Goal: Information Seeking & Learning: Learn about a topic

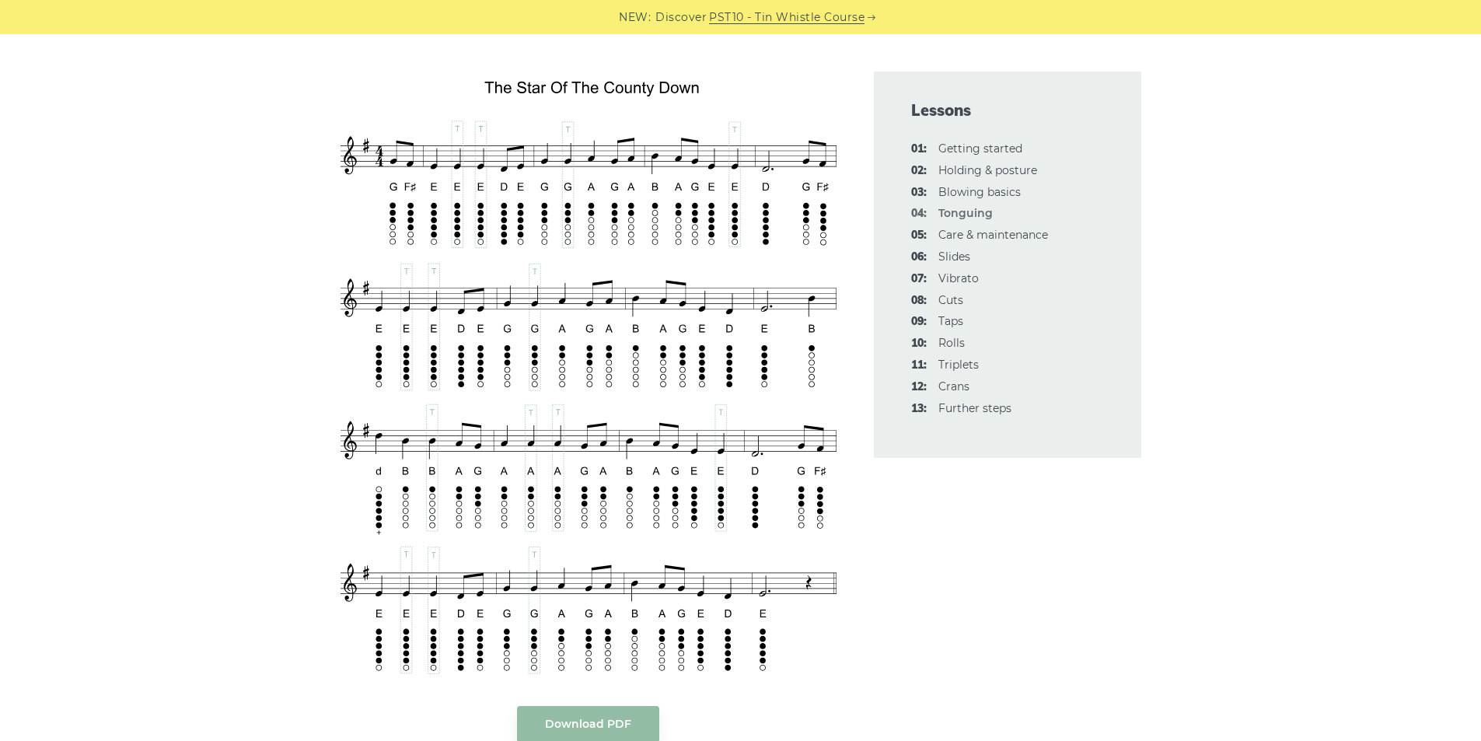
scroll to position [2670, 0]
click at [952, 252] on link "06: Slides" at bounding box center [954, 257] width 32 height 14
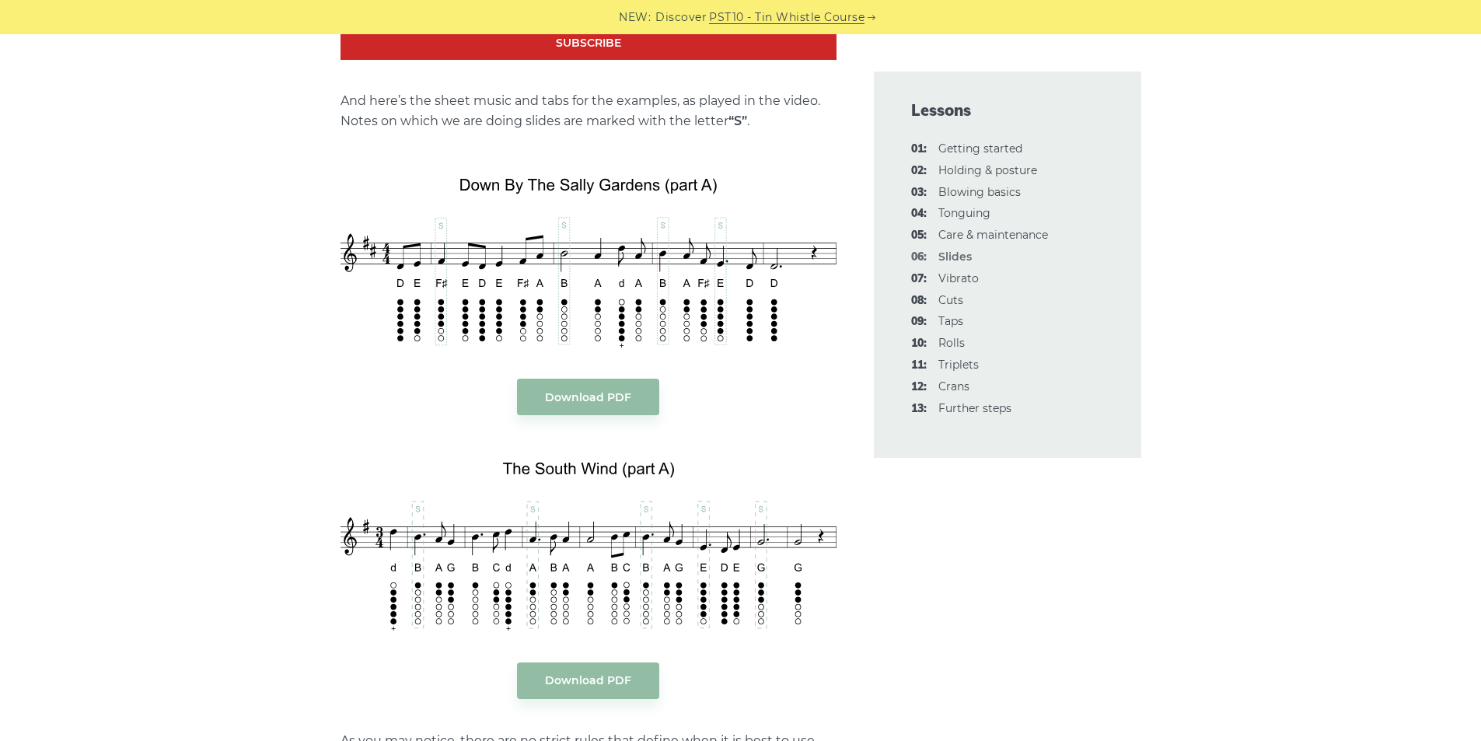
scroll to position [1747, 0]
click at [941, 389] on link "12: Crans" at bounding box center [953, 386] width 31 height 14
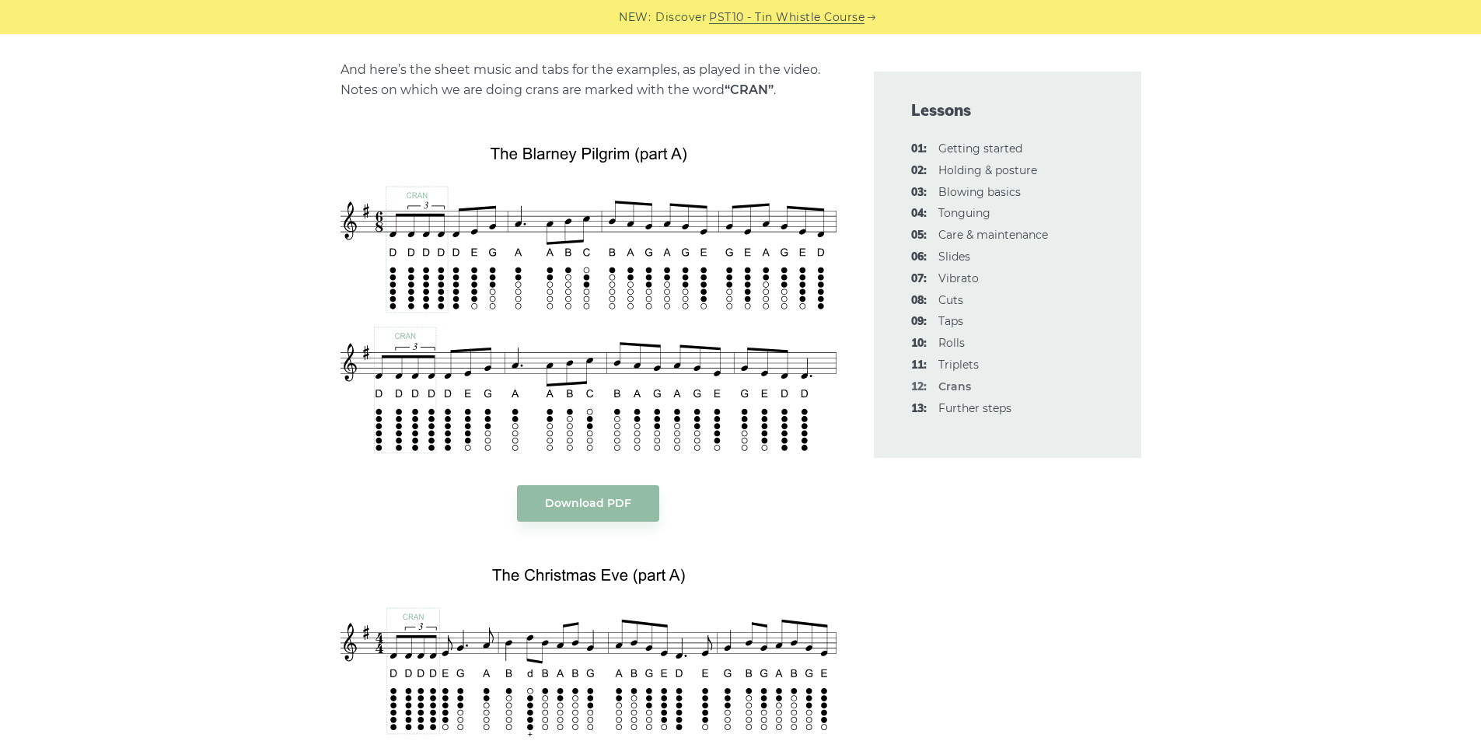
scroll to position [3220, 0]
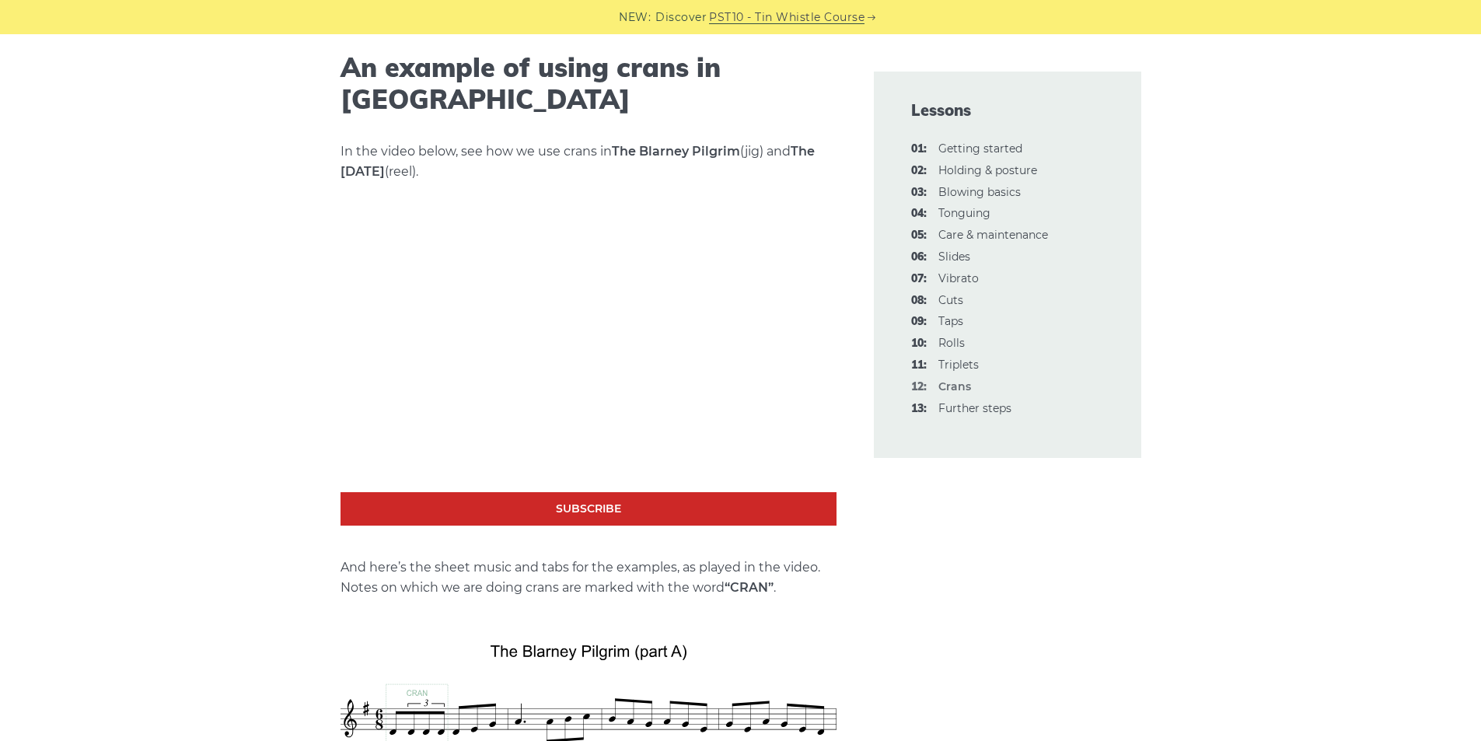
scroll to position [2722, 0]
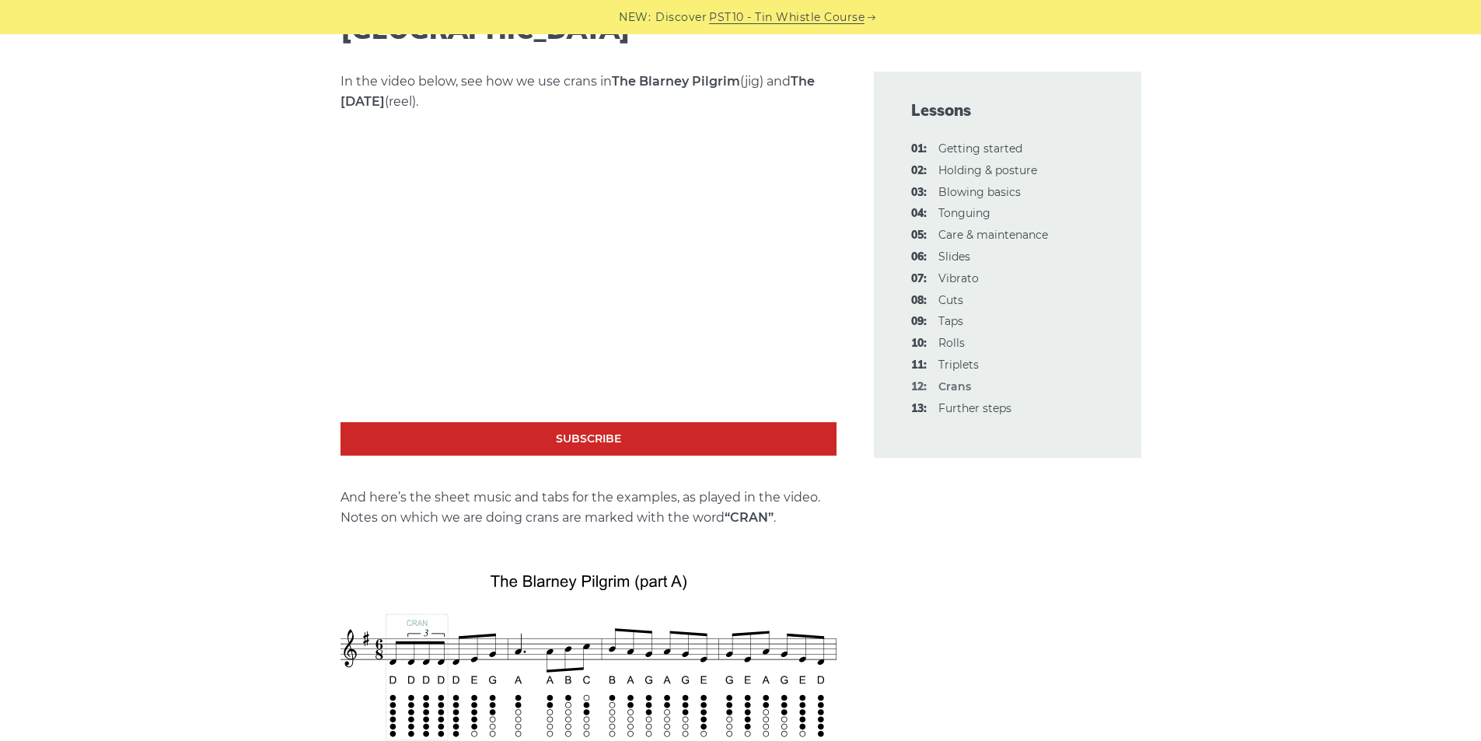
scroll to position [2765, 0]
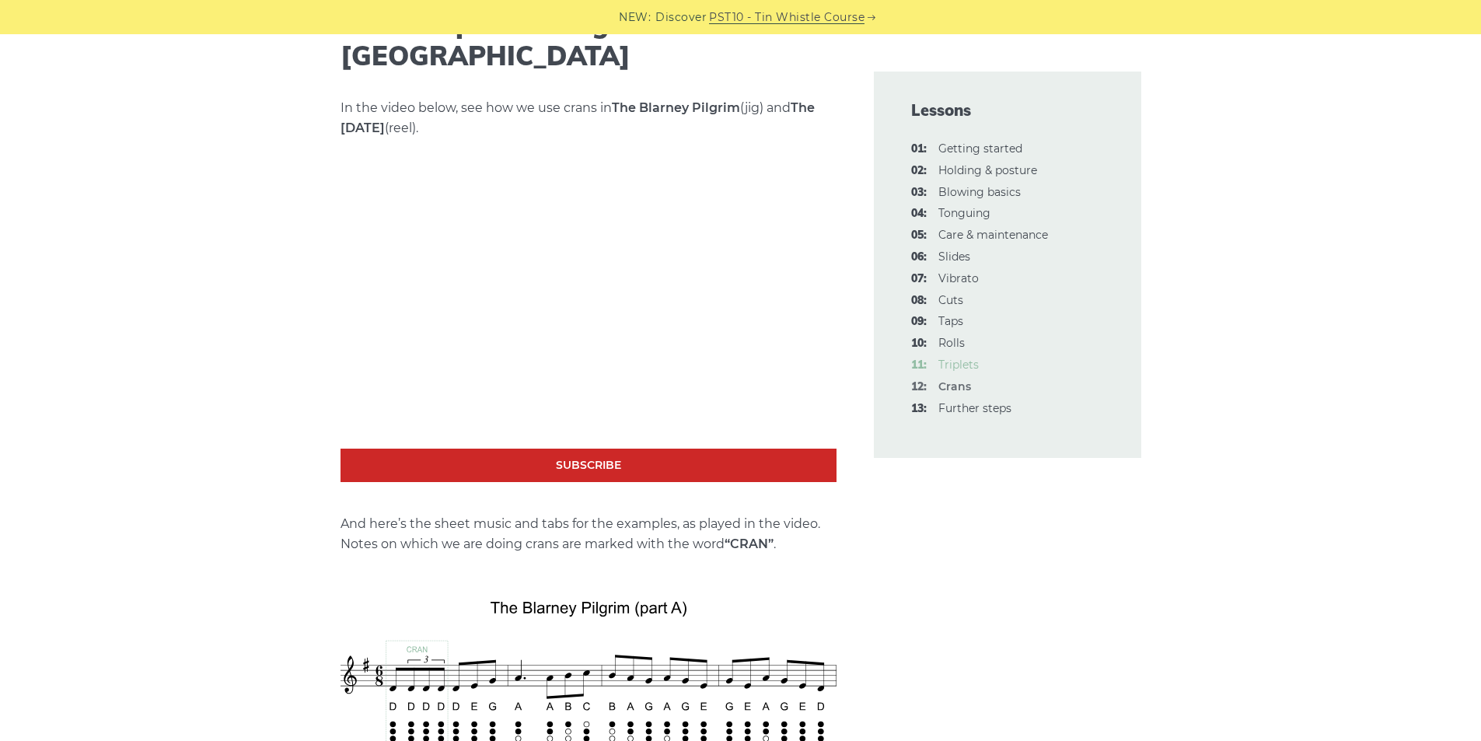
click at [944, 361] on link "11: Triplets" at bounding box center [958, 365] width 40 height 14
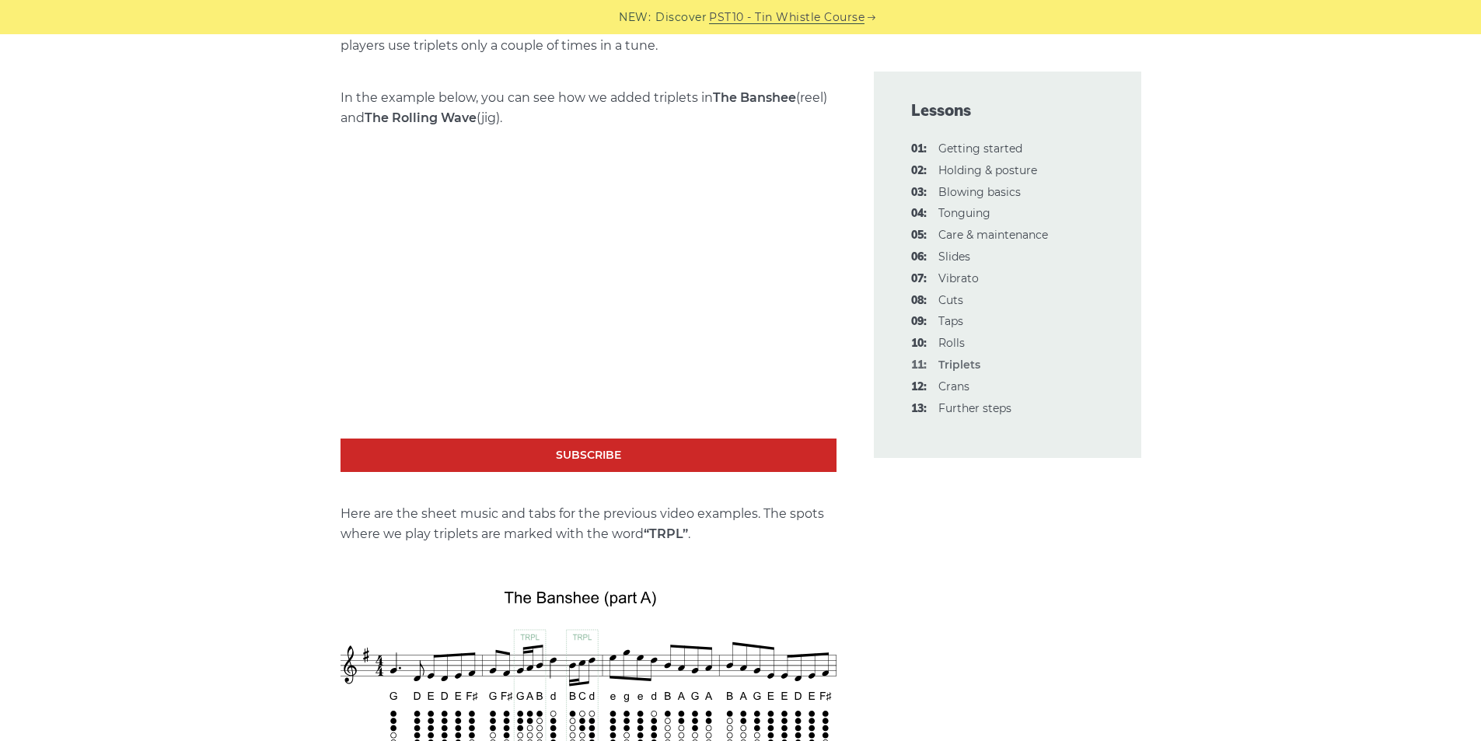
scroll to position [1547, 0]
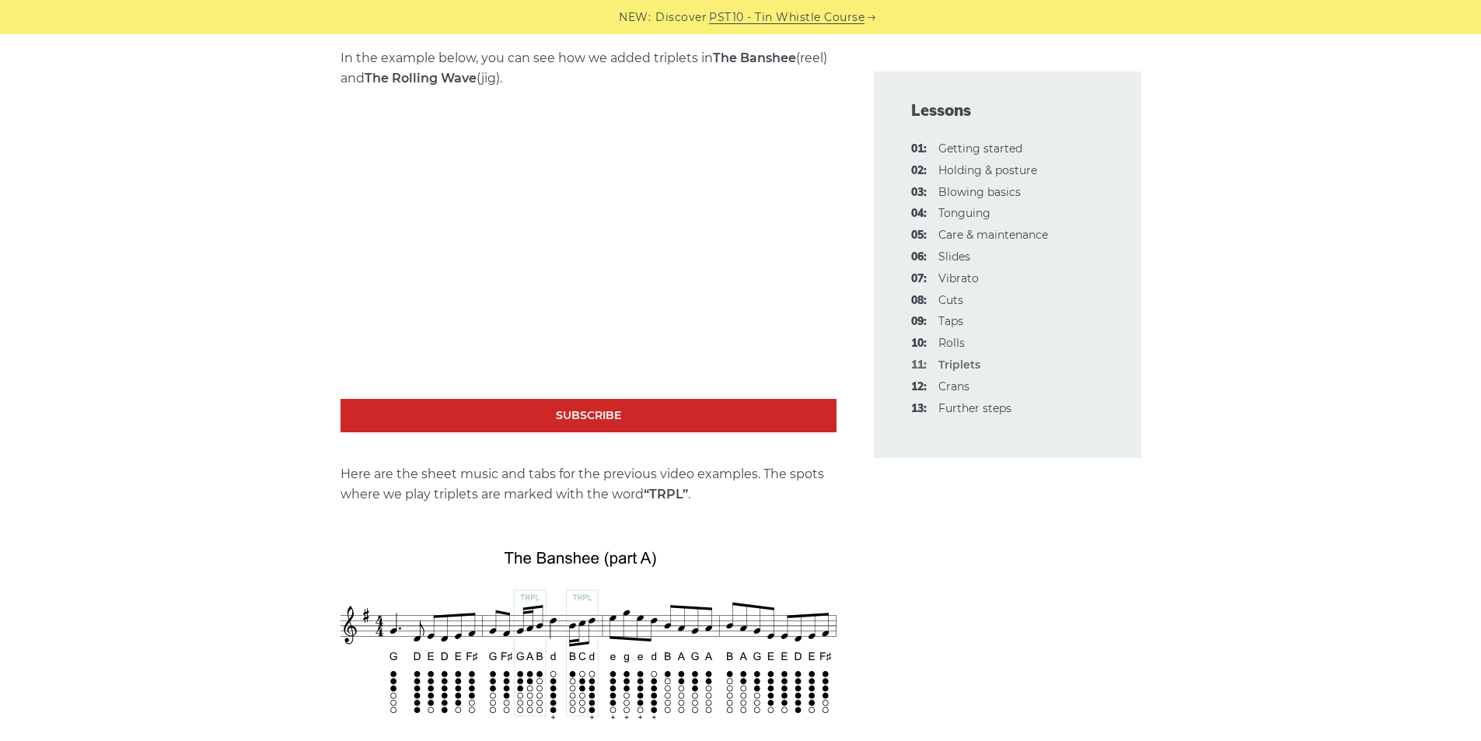
scroll to position [1590, 0]
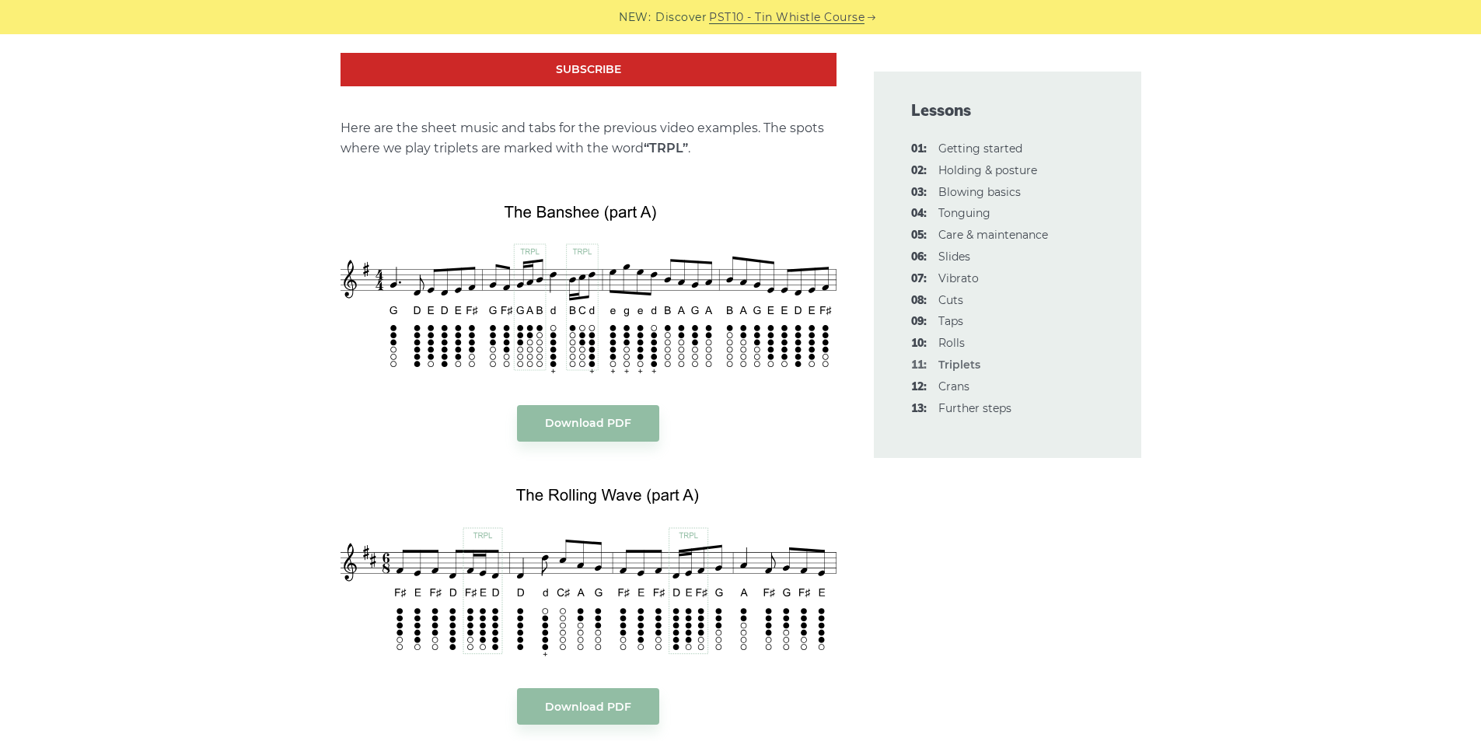
scroll to position [2080, 0]
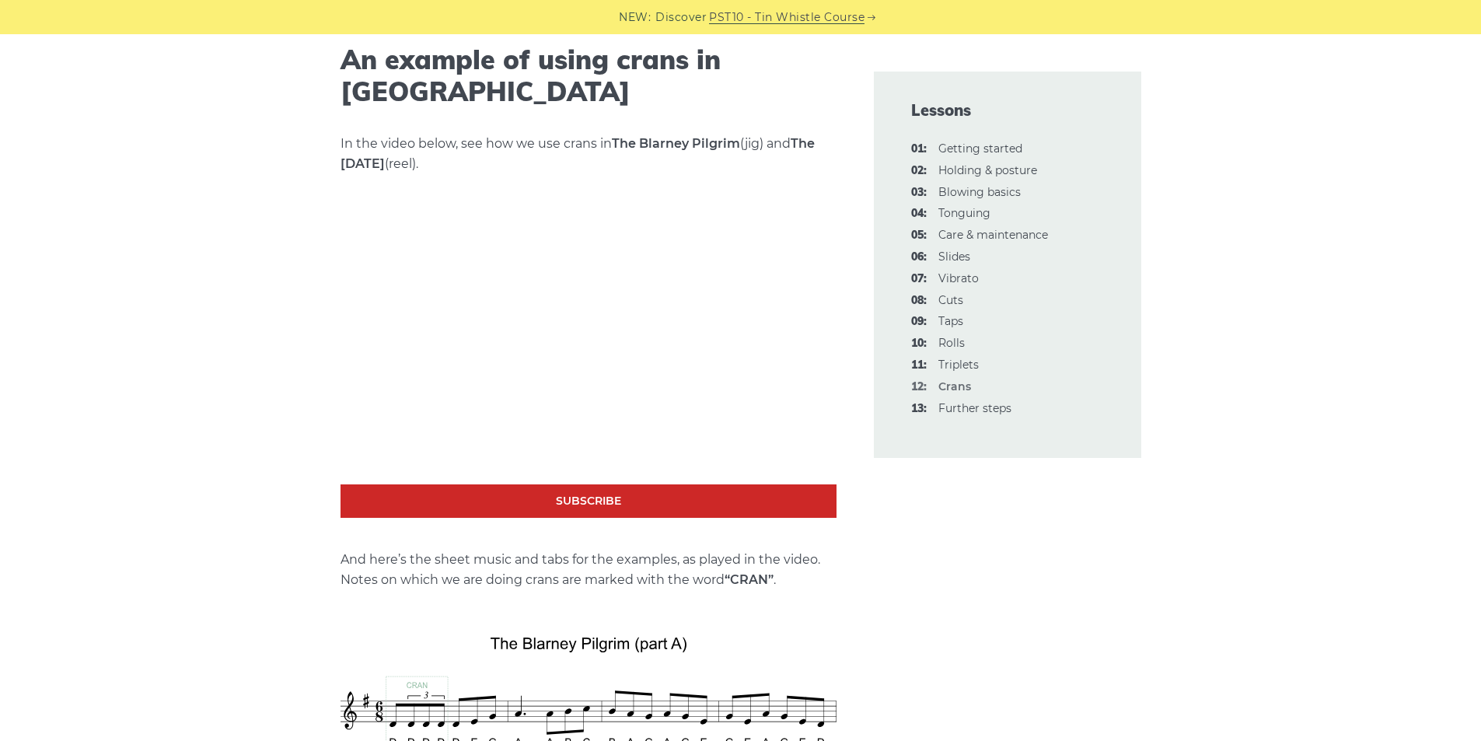
scroll to position [2727, 0]
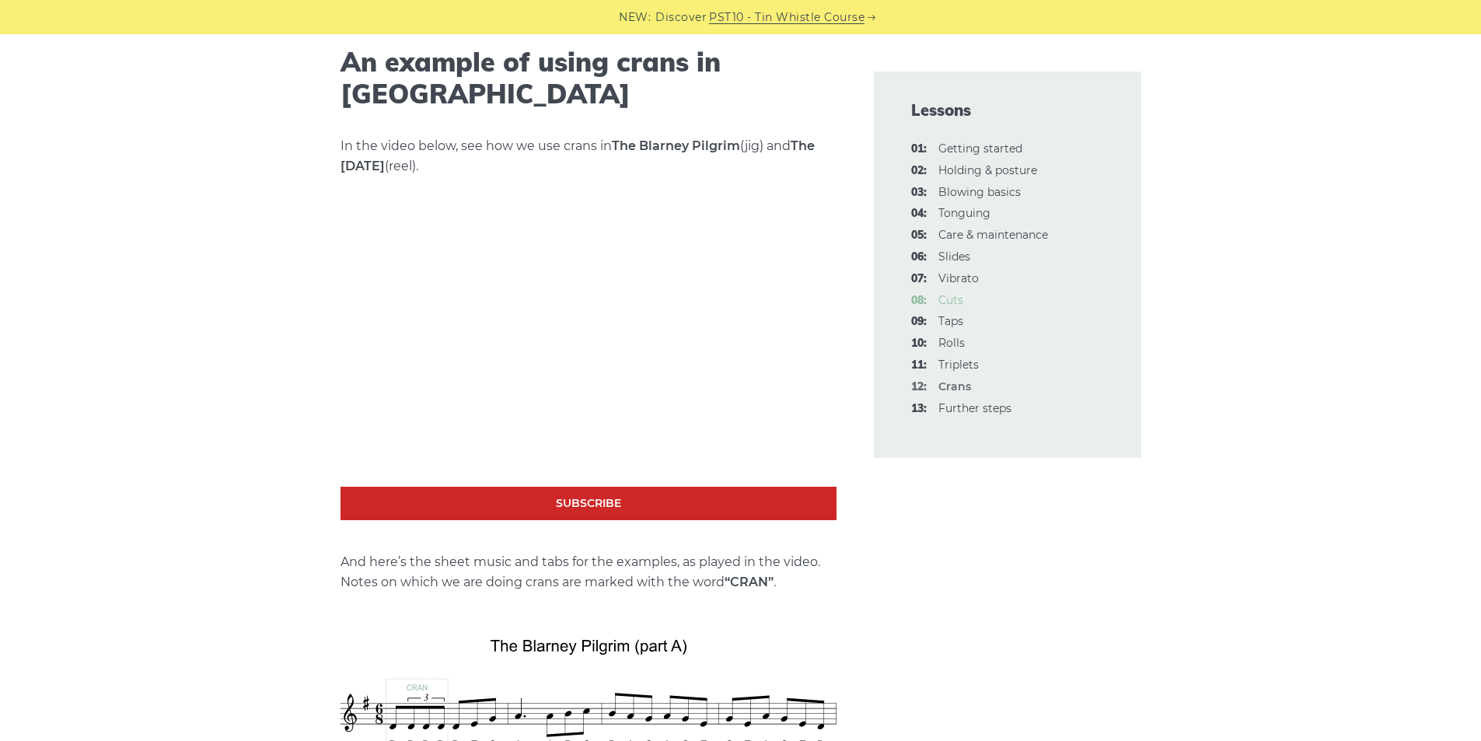
click at [940, 302] on link "08: Cuts" at bounding box center [950, 300] width 25 height 14
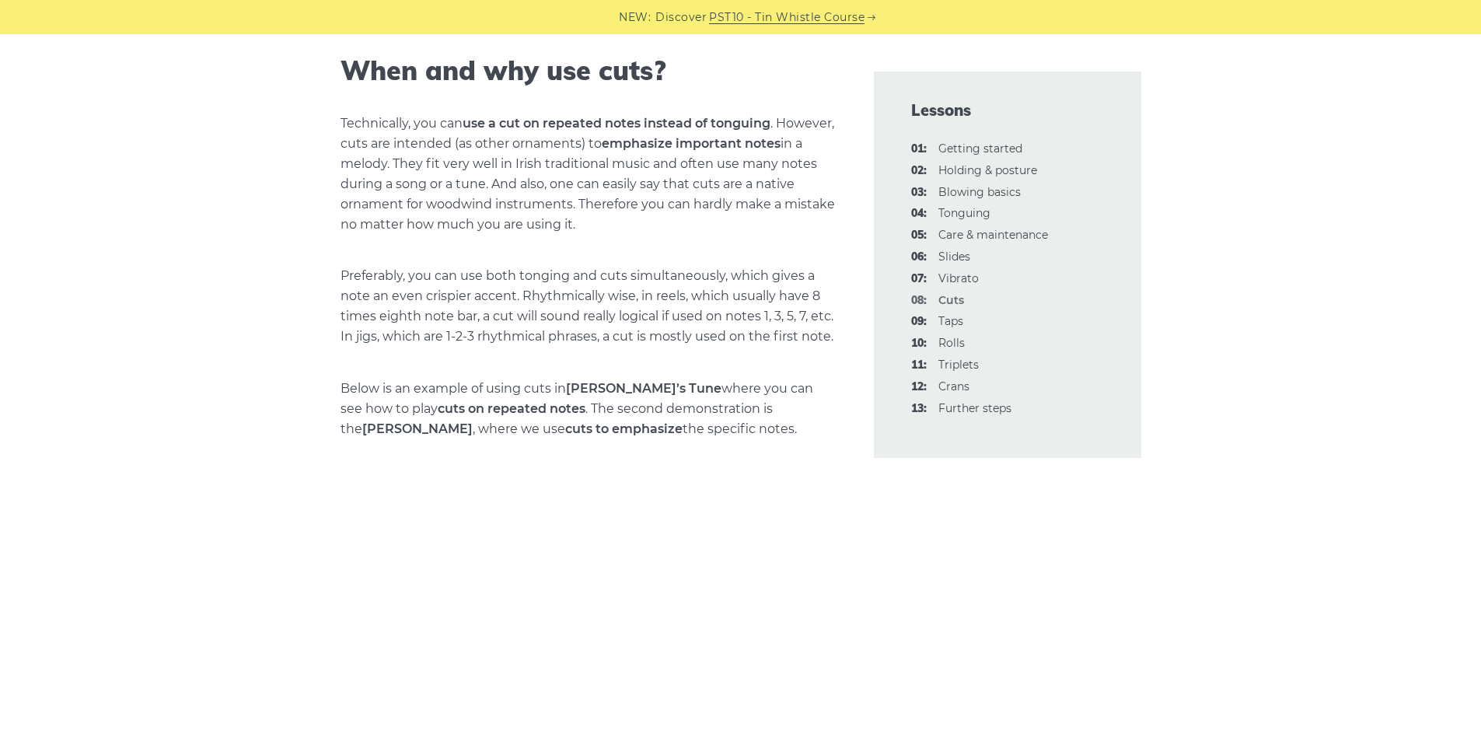
scroll to position [2267, 0]
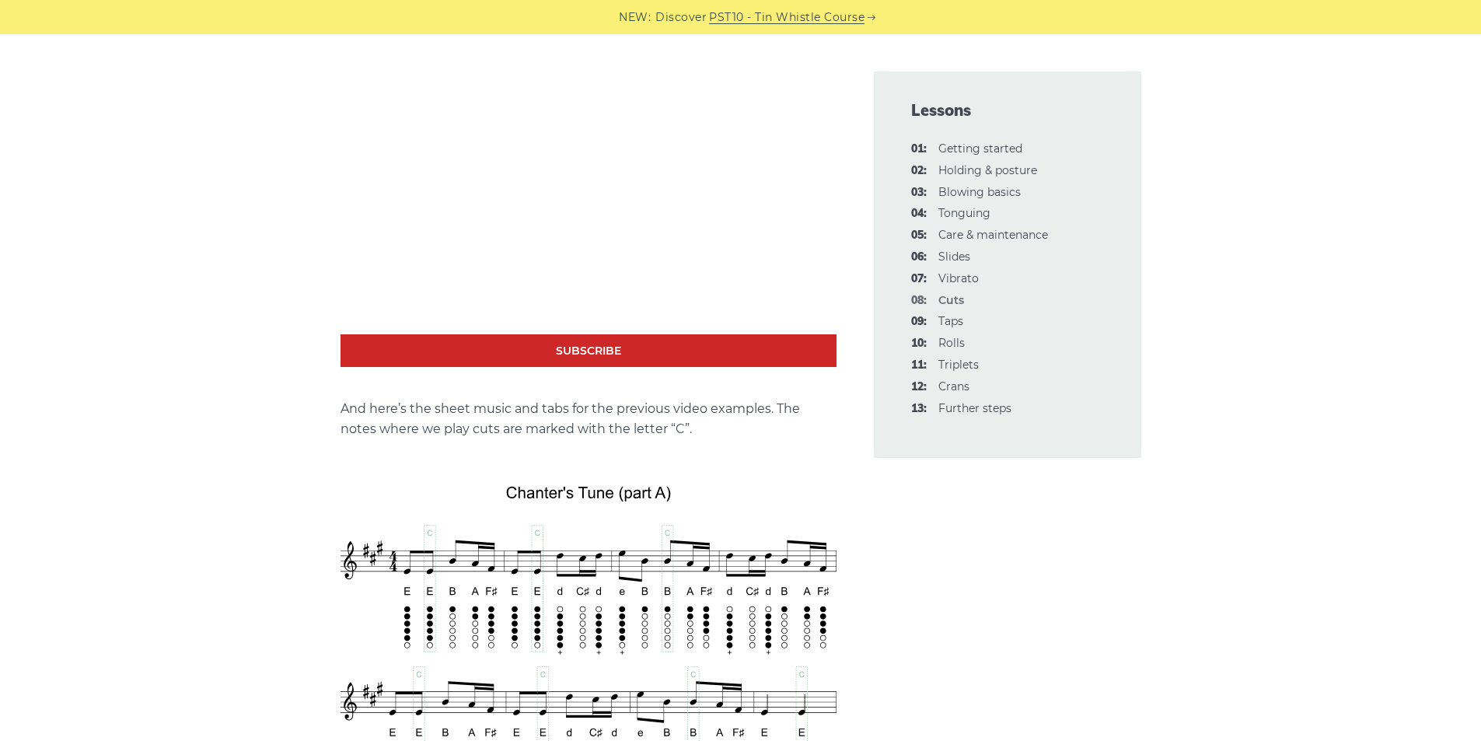
scroll to position [2621, 0]
click at [253, 160] on div "In this lesson, we will cover one of the widely used note decorations for the I…" at bounding box center [740, 748] width 1481 height 5849
click at [229, 144] on div "In this lesson, we will cover one of the widely used note decorations for the I…" at bounding box center [740, 748] width 1481 height 5849
click at [199, 360] on div "In this lesson, we will cover one of the widely used note decorations for the I…" at bounding box center [740, 748] width 1481 height 5849
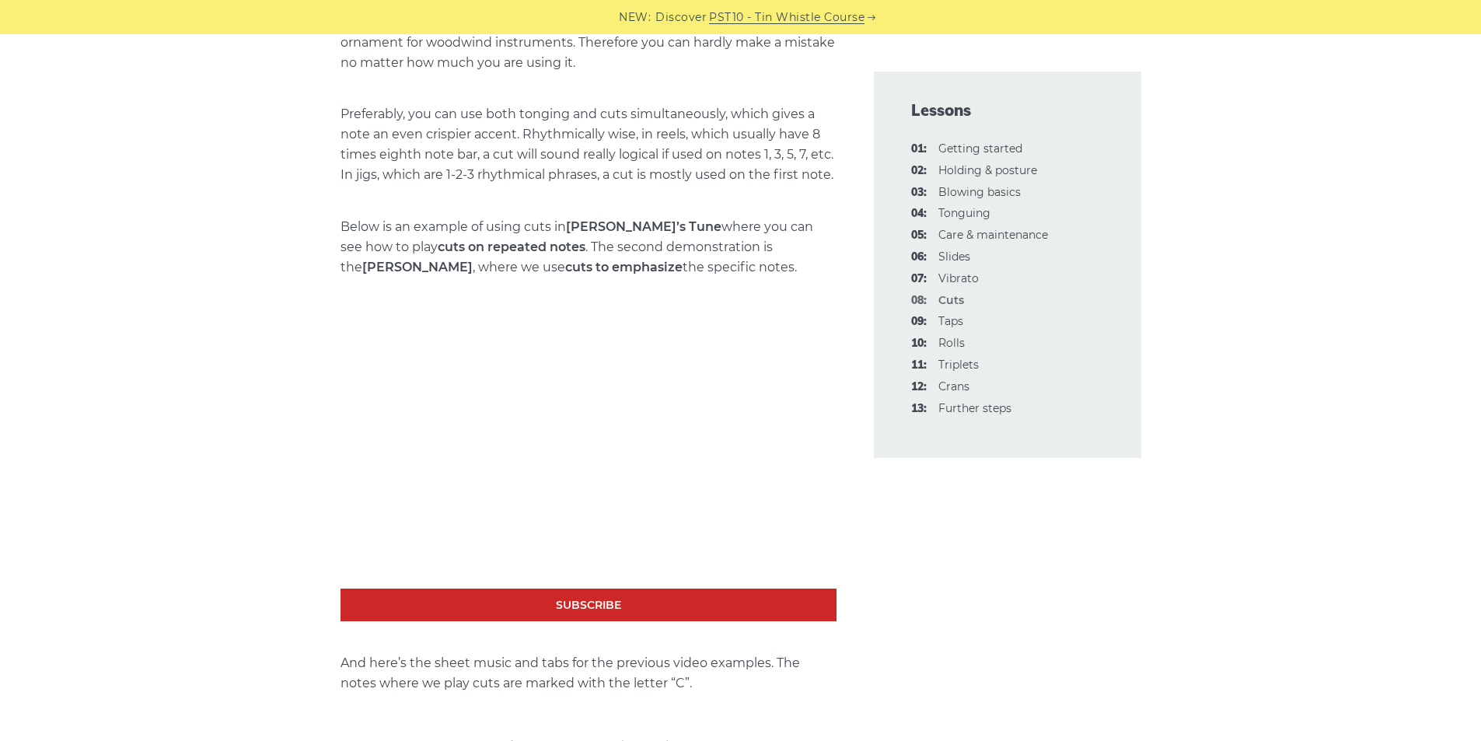
scroll to position [2342, 0]
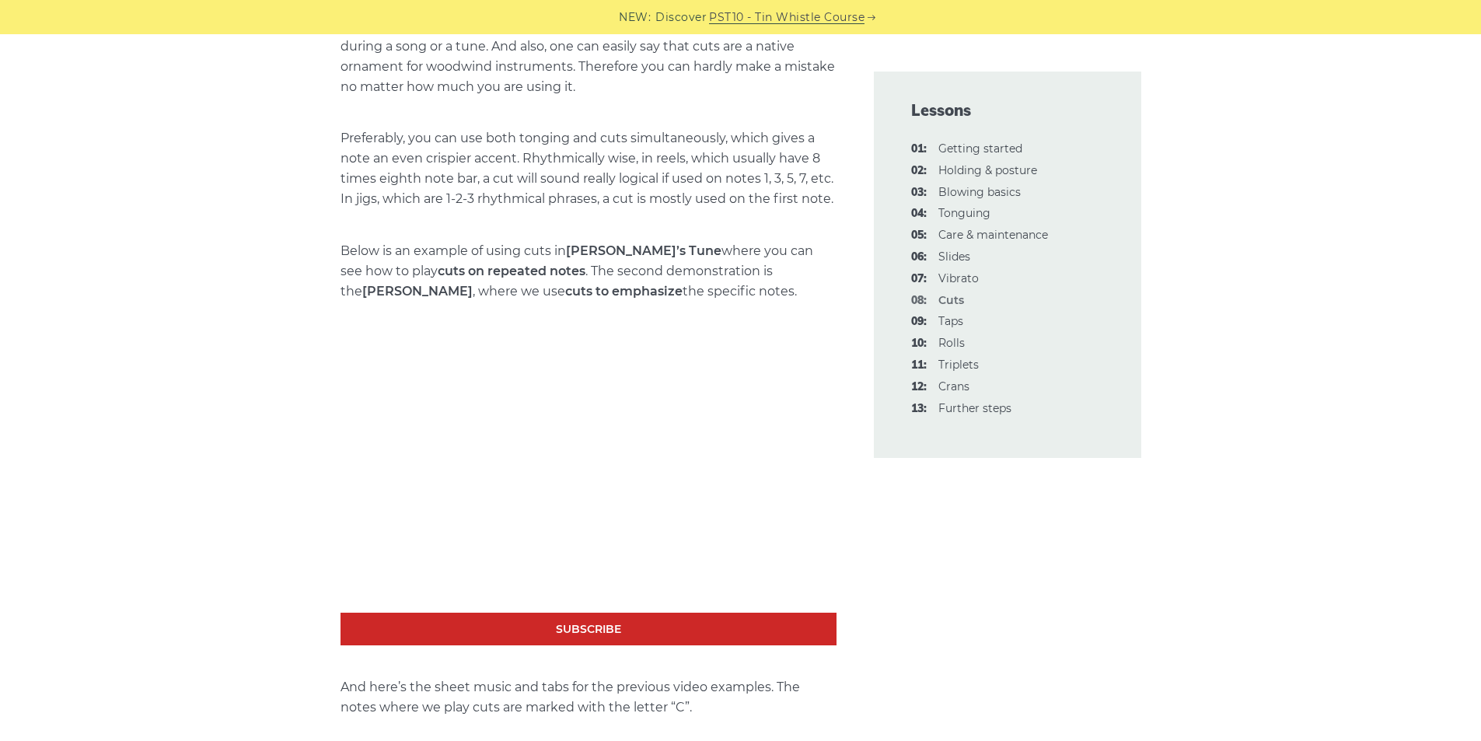
click at [559, 225] on div "In this lesson, we will cover one of the widely used note decorations for the I…" at bounding box center [588, 426] width 496 height 4655
click at [541, 159] on p "Preferably, you can use both tonging and cuts simultaneously, which gives a not…" at bounding box center [588, 168] width 496 height 81
click at [1120, 270] on div "Lessons 01: Getting started 02: Holding & posture 03: Blowing basics 04: [GEOGR…" at bounding box center [1007, 265] width 267 height 386
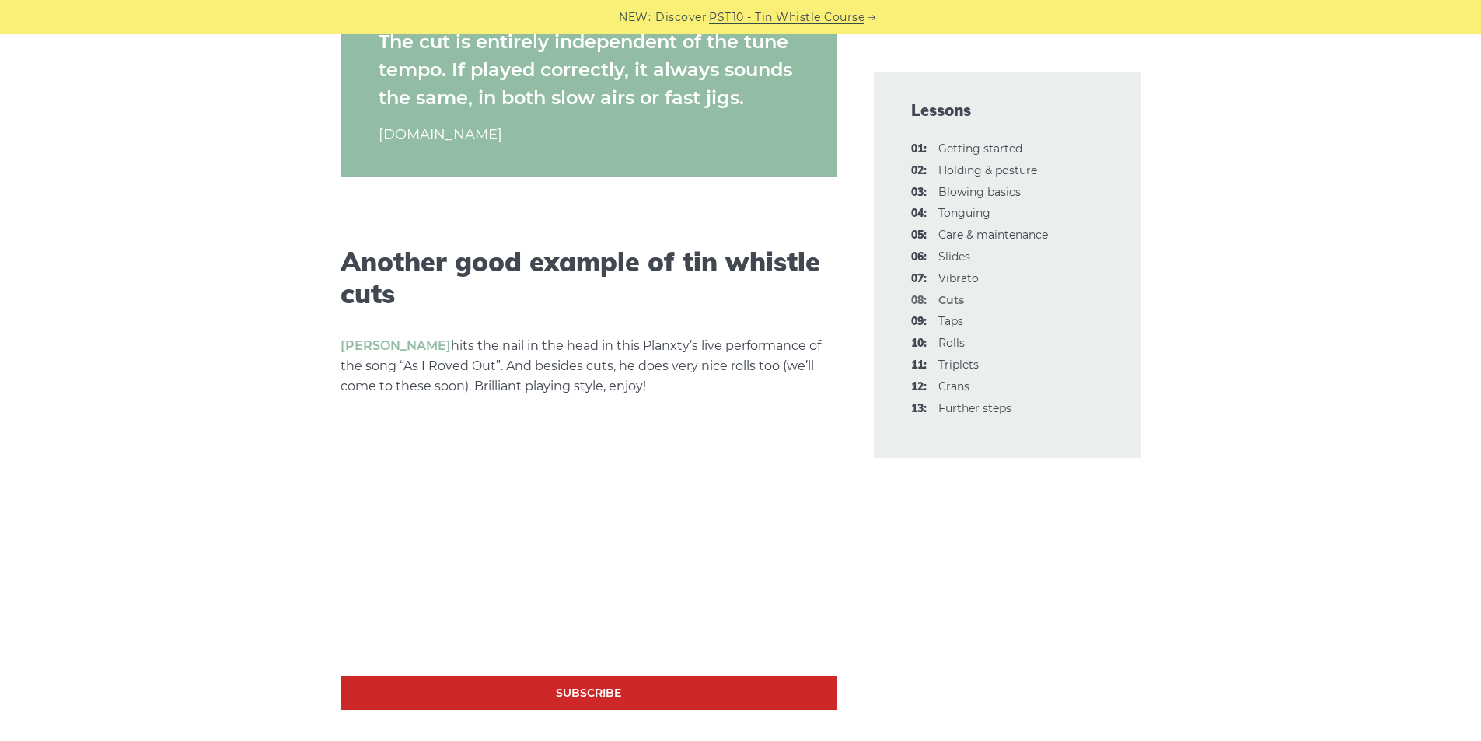
scroll to position [4269, 0]
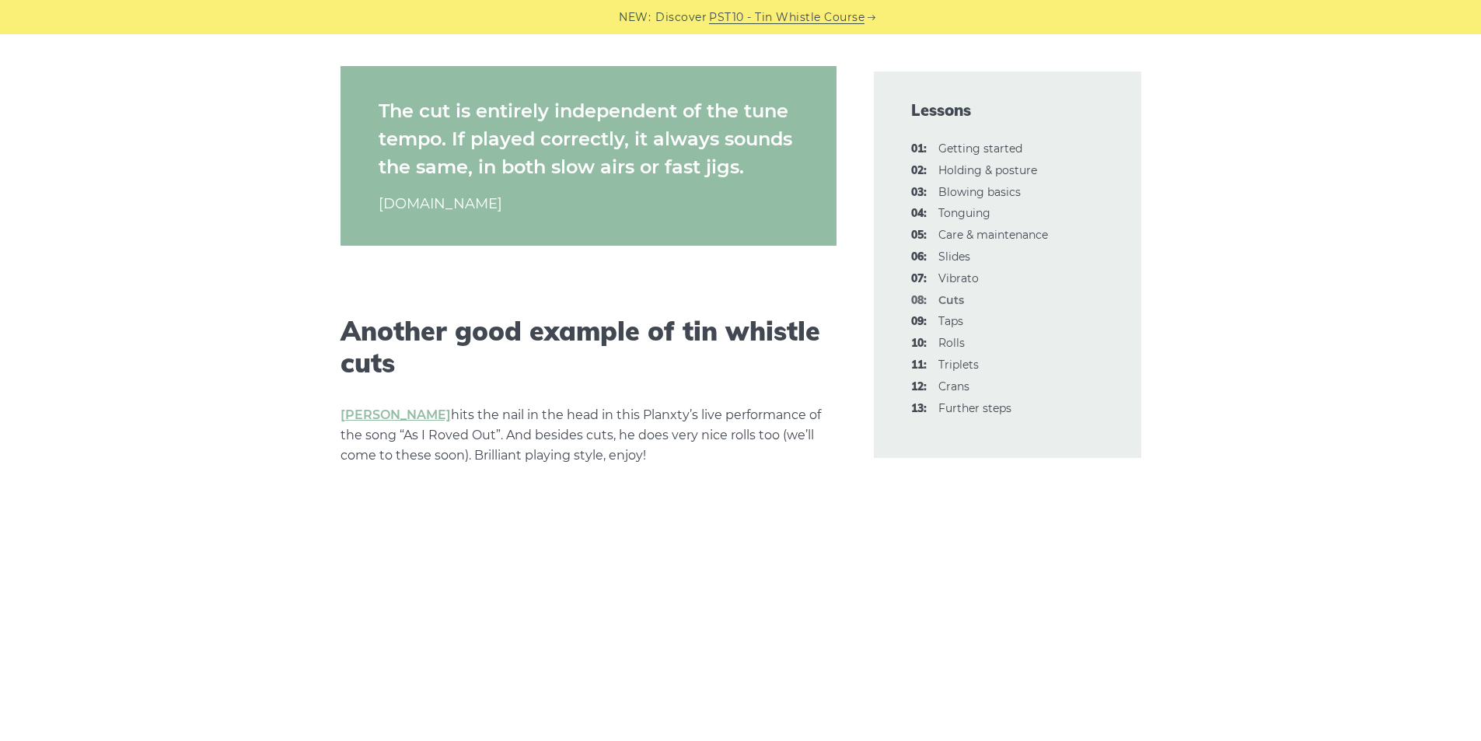
scroll to position [4167, 0]
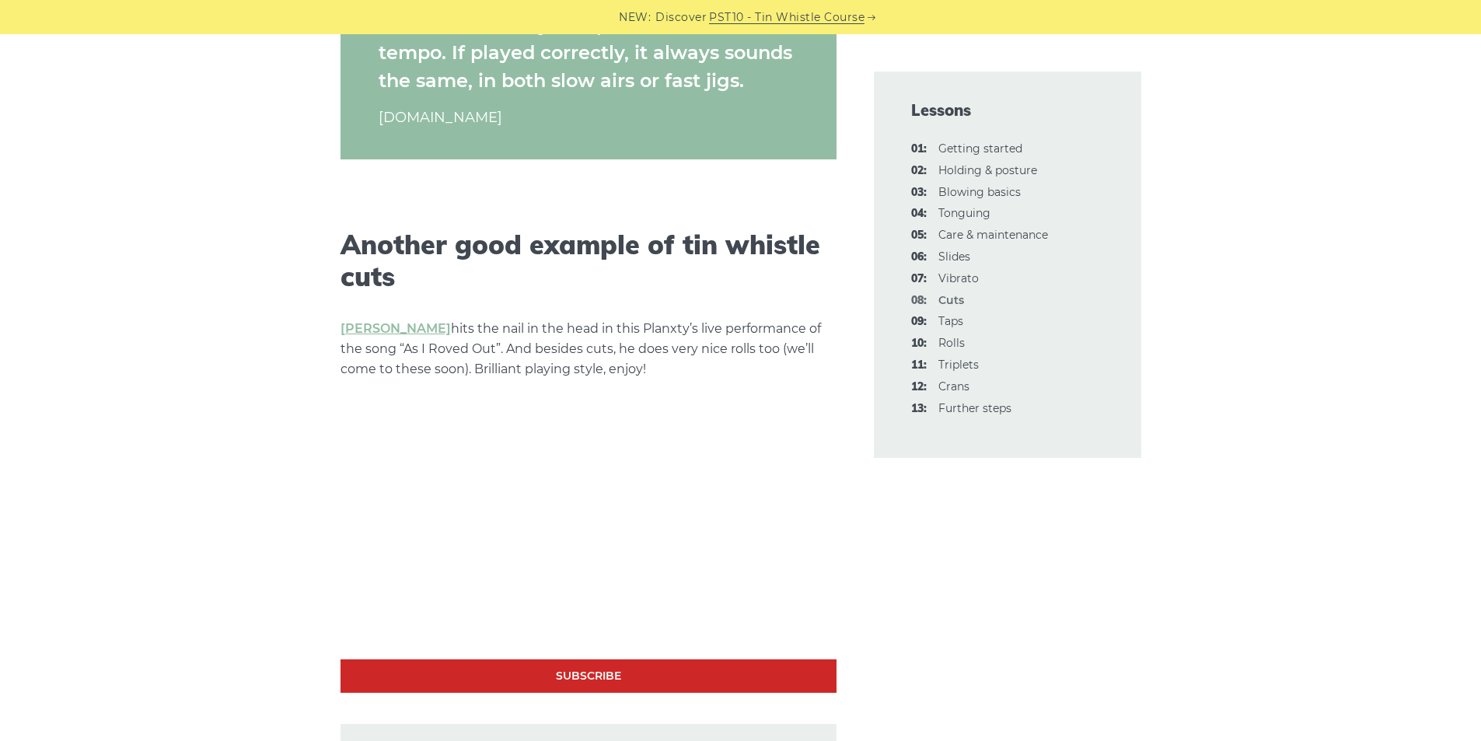
scroll to position [4304, 0]
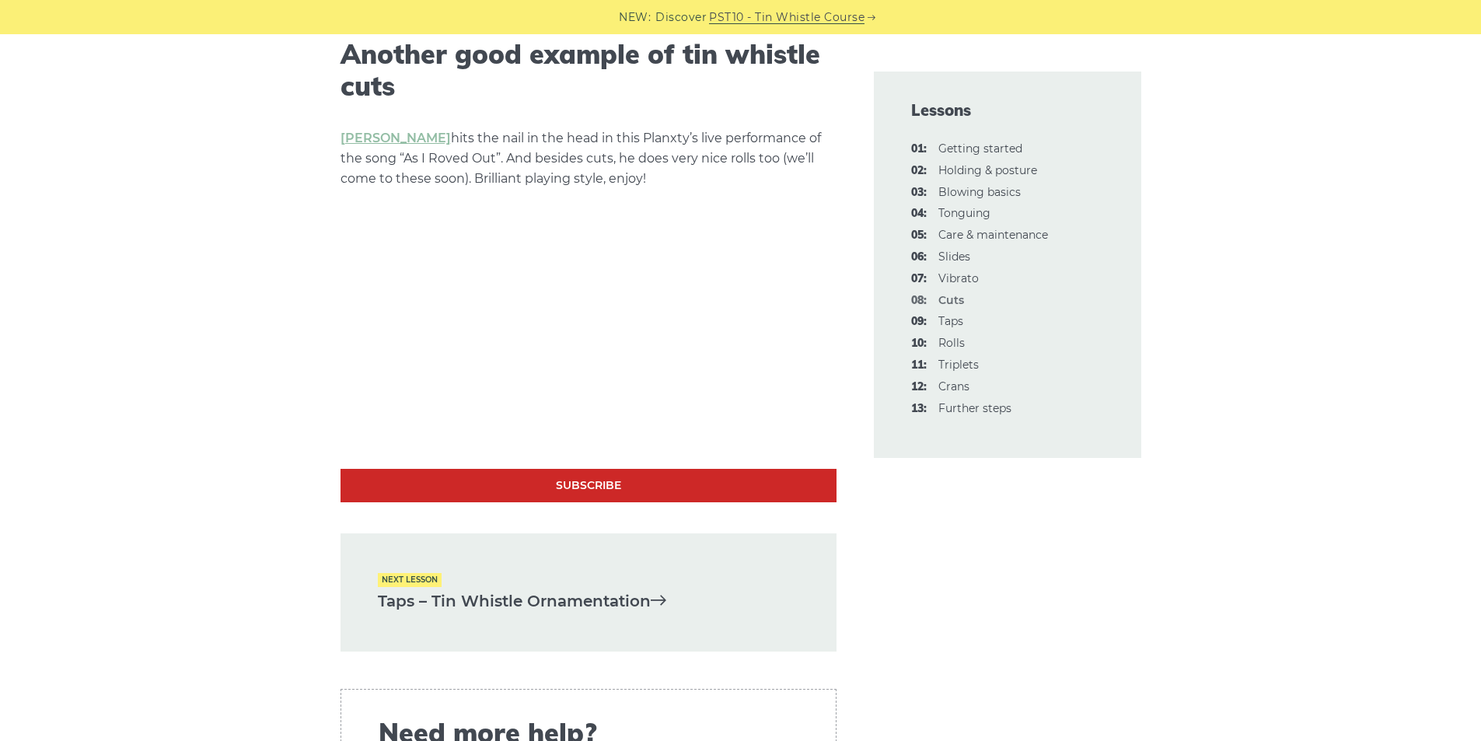
scroll to position [4446, 0]
